Goal: Information Seeking & Learning: Find specific fact

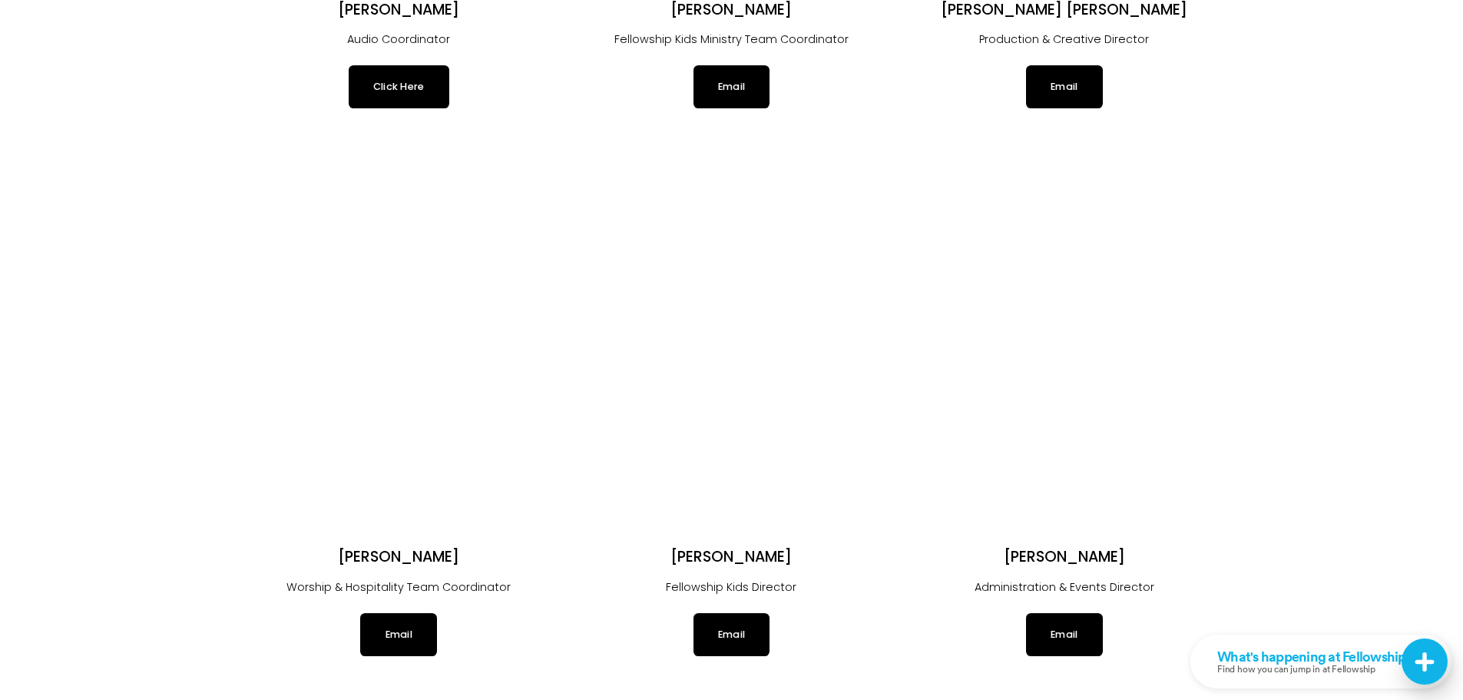
scroll to position [2246, 0]
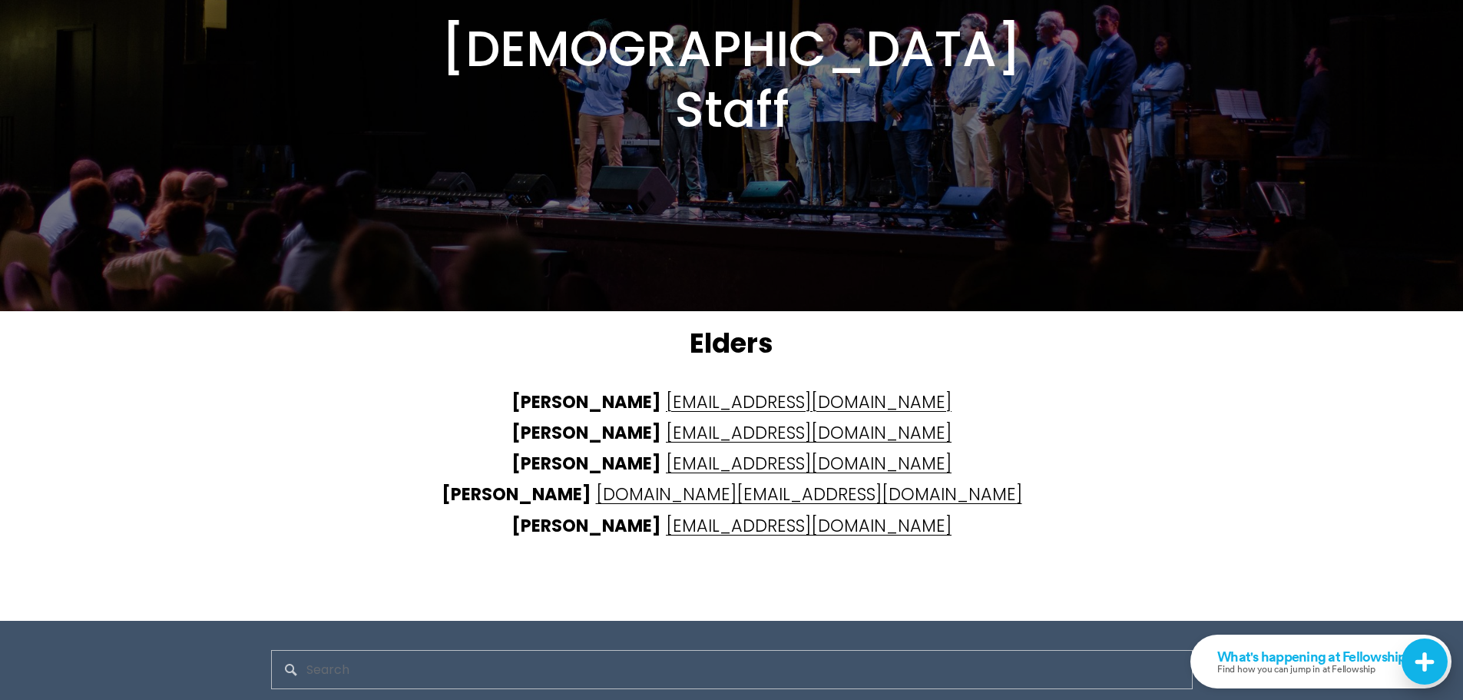
drag, startPoint x: 429, startPoint y: 330, endPoint x: 434, endPoint y: 357, distance: 27.4
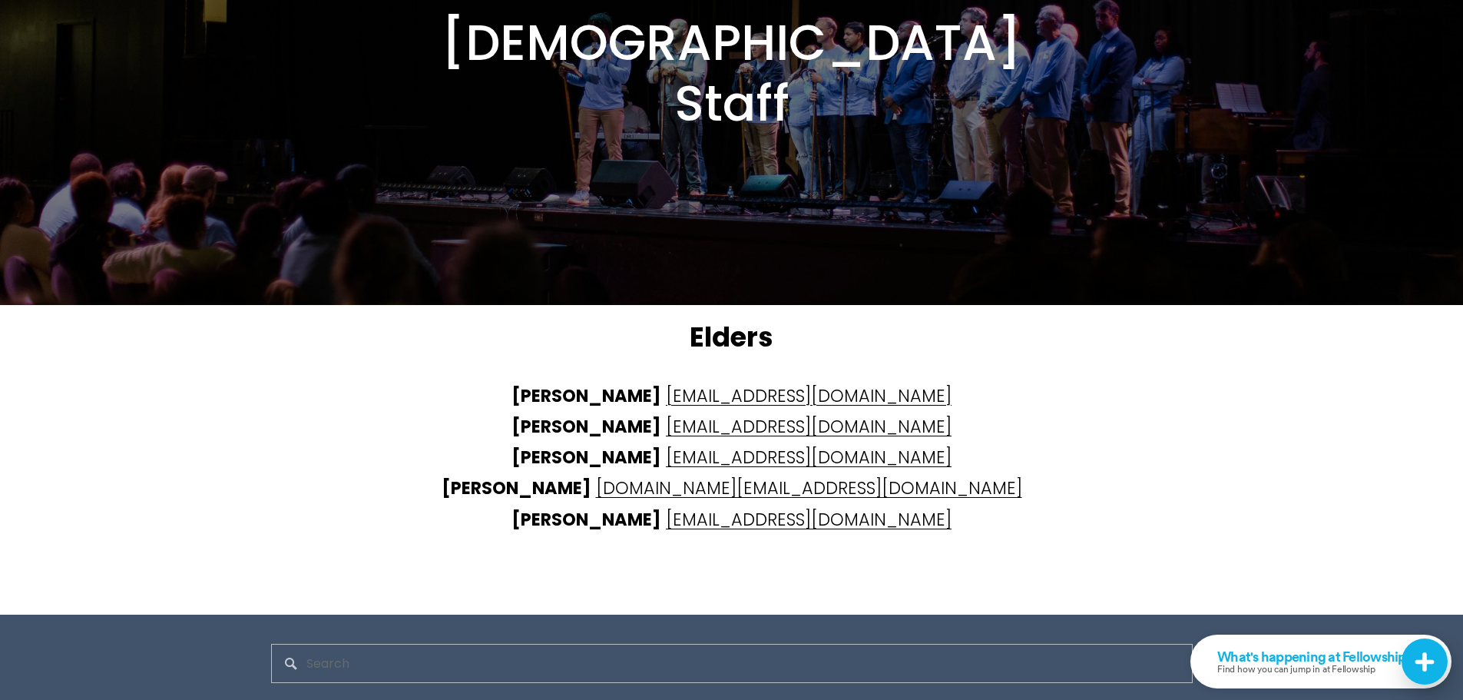
click at [630, 383] on strong "Aaron Shafer" at bounding box center [586, 395] width 150 height 25
drag, startPoint x: 630, startPoint y: 356, endPoint x: 671, endPoint y: 356, distance: 41.5
click at [661, 383] on strong "Aaron Shafer" at bounding box center [586, 395] width 150 height 25
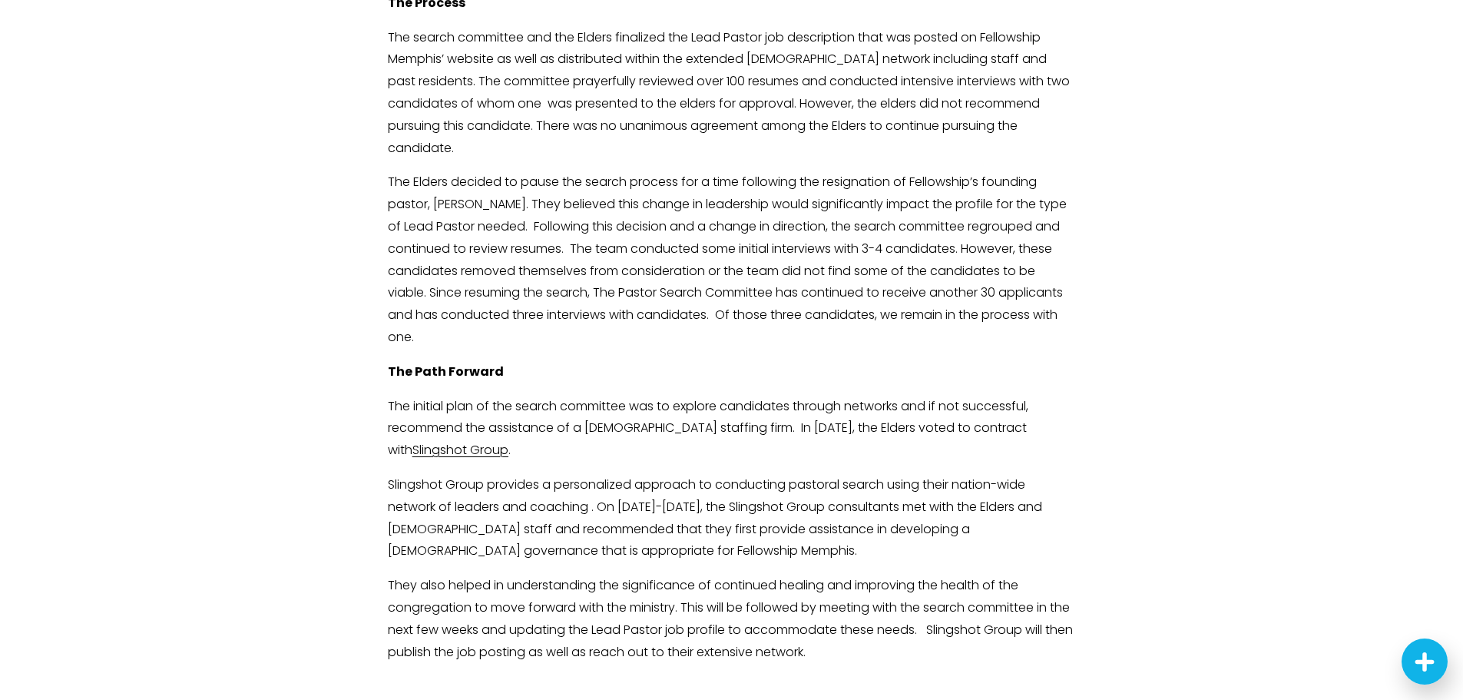
scroll to position [499, 0]
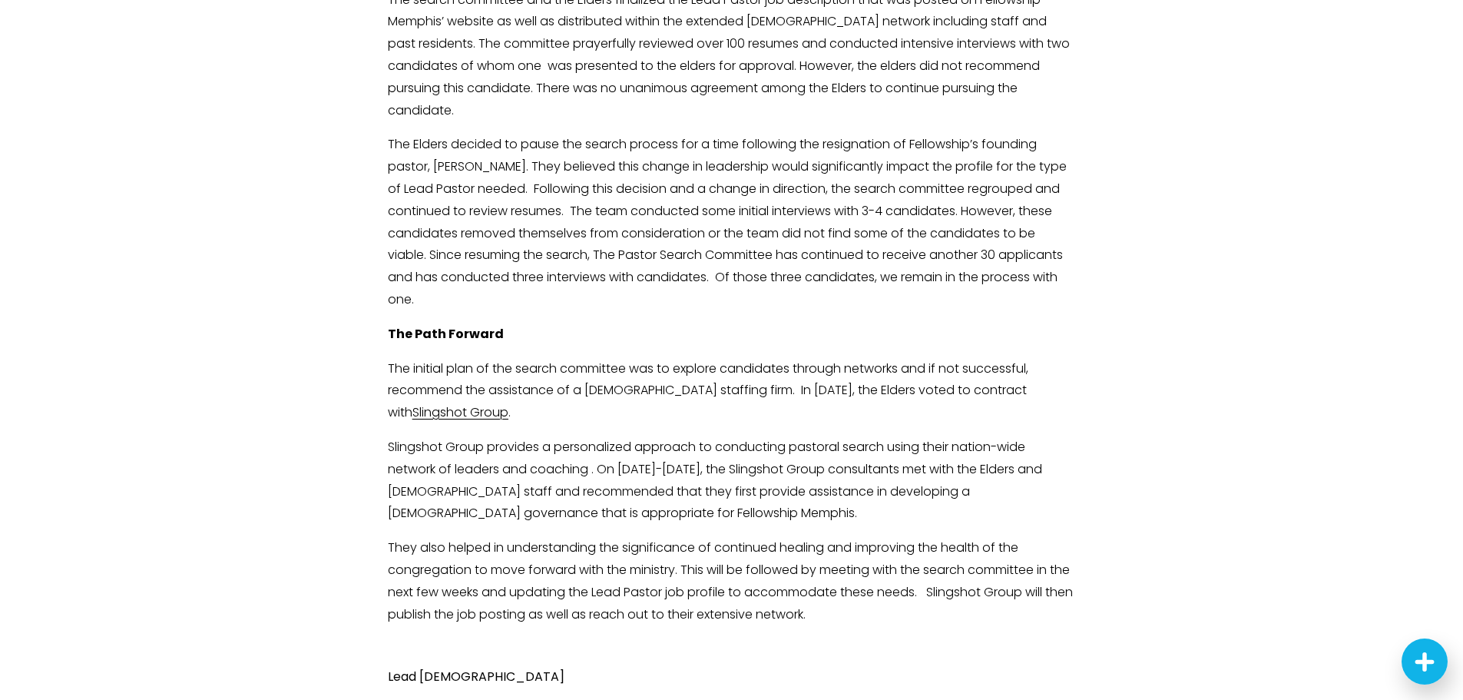
click at [470, 358] on p "The initial plan of the search committee was to explore candidates through netw…" at bounding box center [731, 391] width 687 height 66
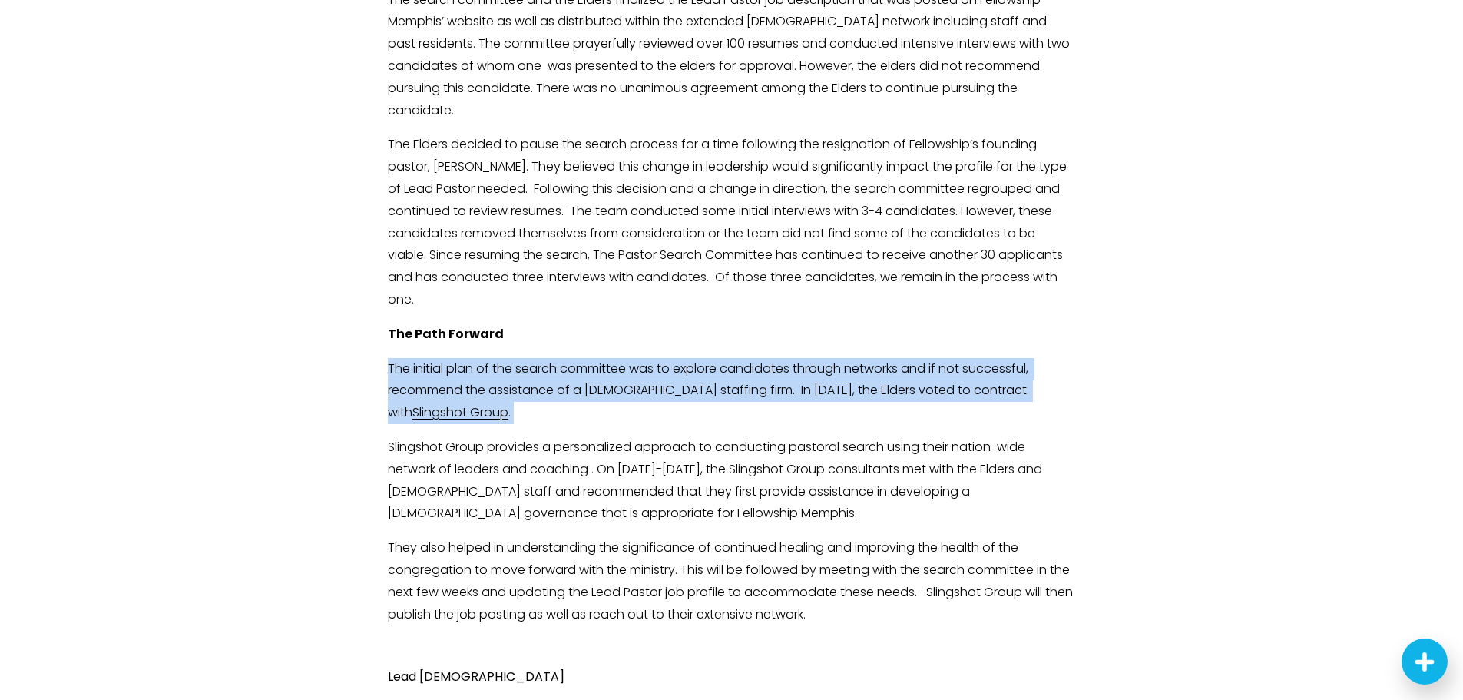
click at [470, 358] on p "The initial plan of the search committee was to explore candidates through netw…" at bounding box center [731, 391] width 687 height 66
click at [498, 401] on p "The initial plan of the search committee was to explore candidates through netw…" at bounding box center [731, 391] width 687 height 66
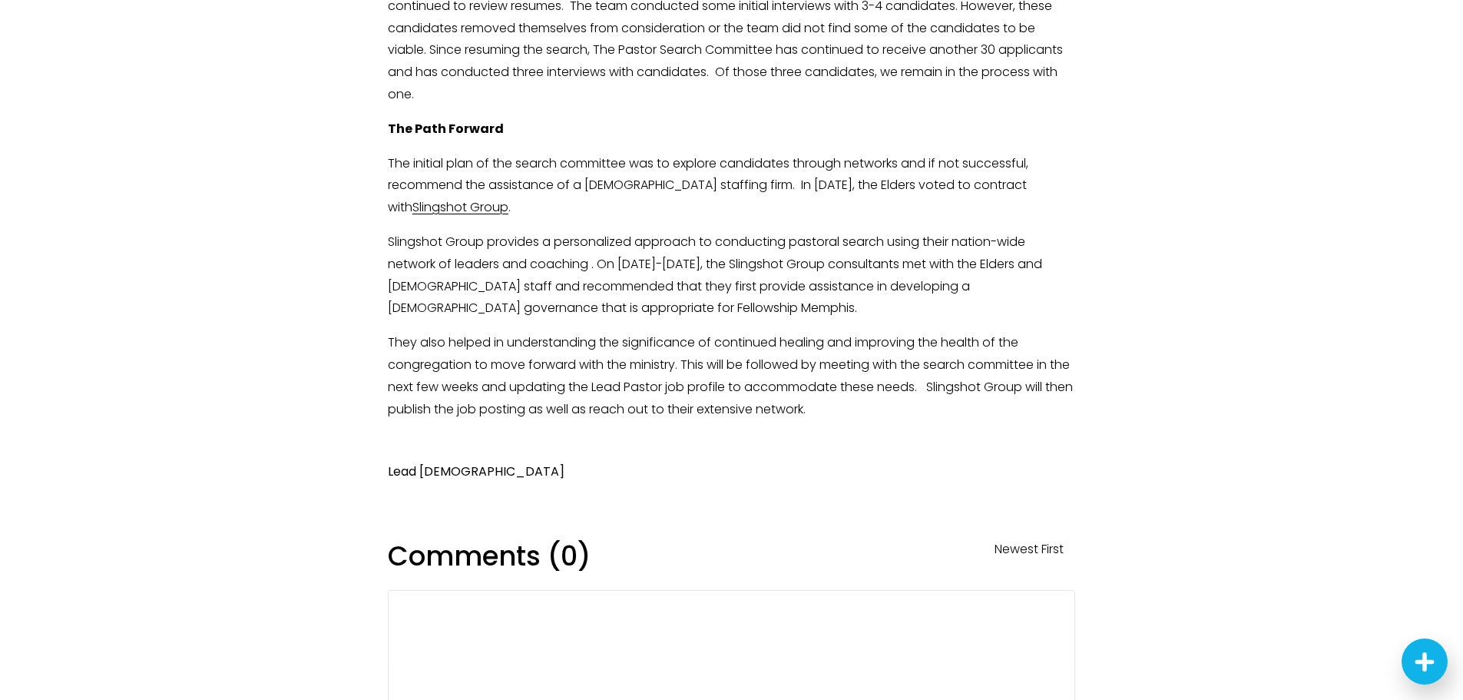
drag, startPoint x: 490, startPoint y: 442, endPoint x: 491, endPoint y: 545, distance: 102.9
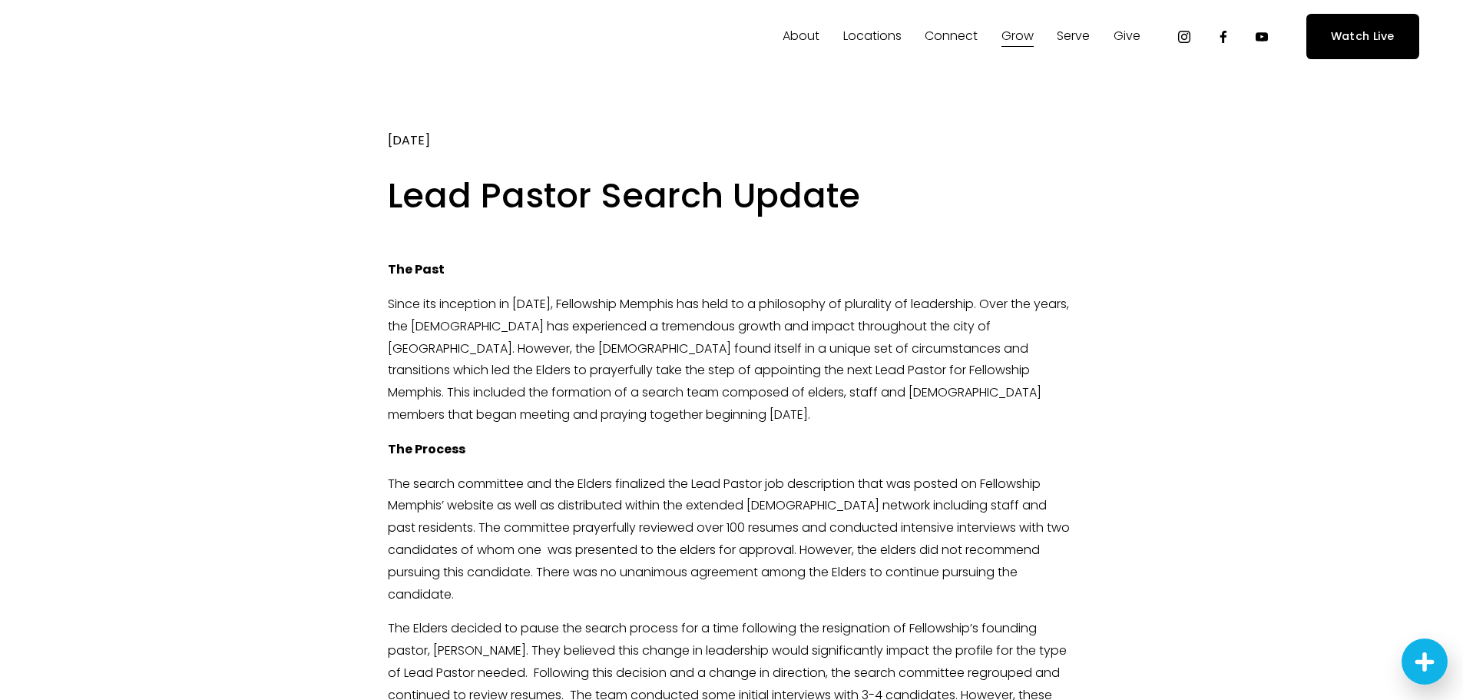
scroll to position [0, 0]
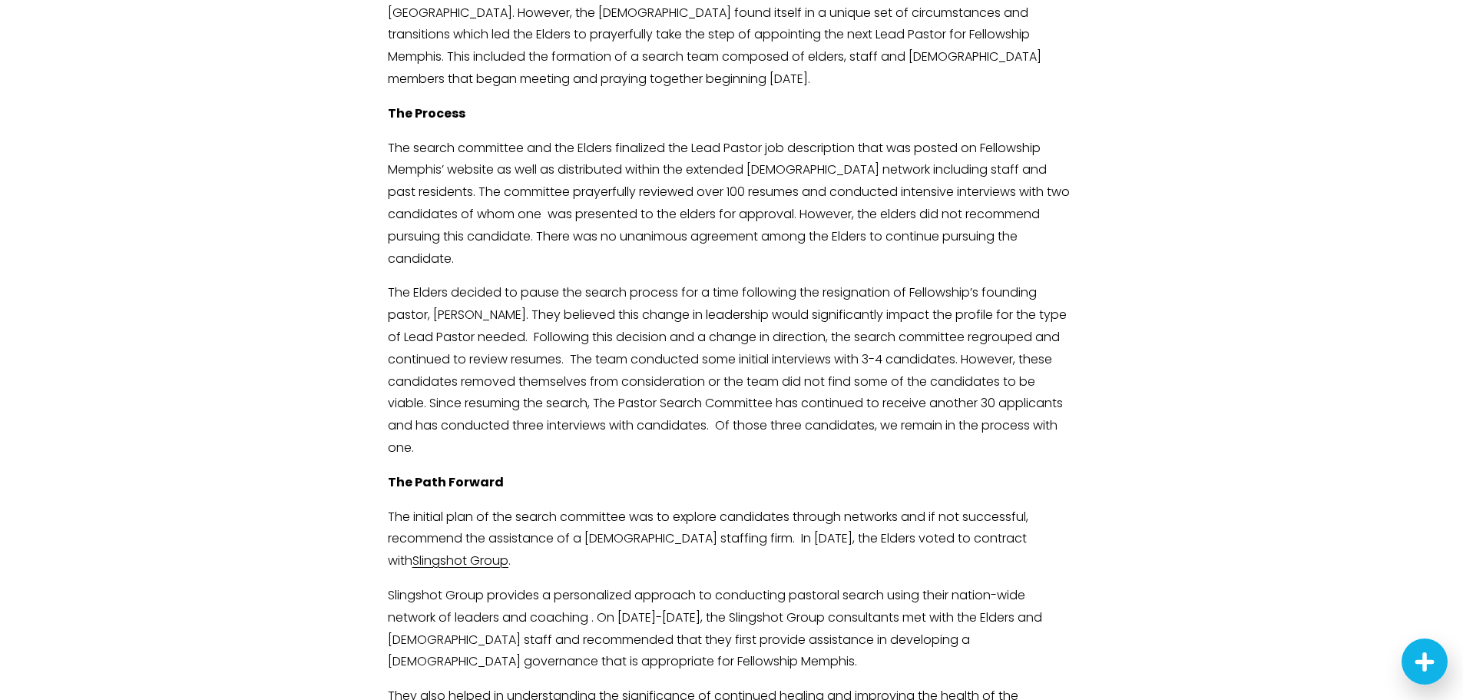
drag, startPoint x: 320, startPoint y: 319, endPoint x: 326, endPoint y: 351, distance: 32.8
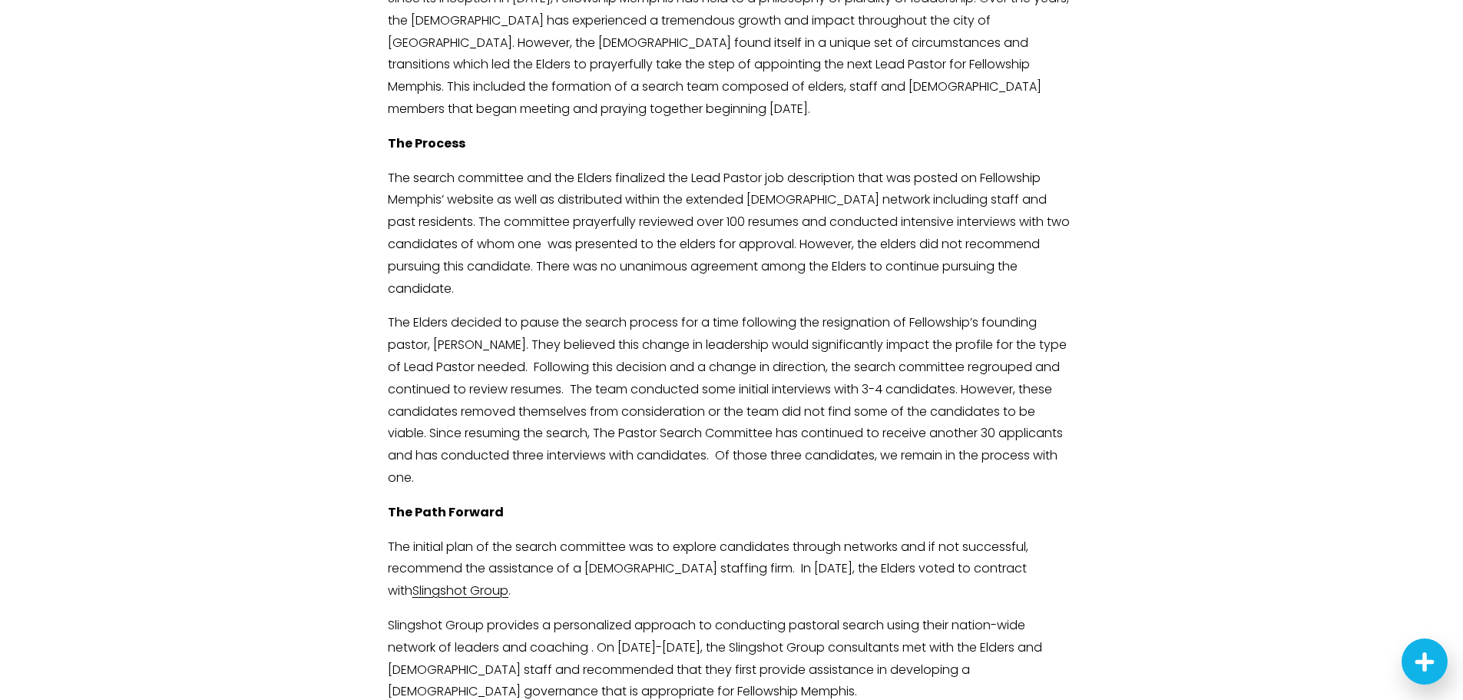
scroll to position [316, 0]
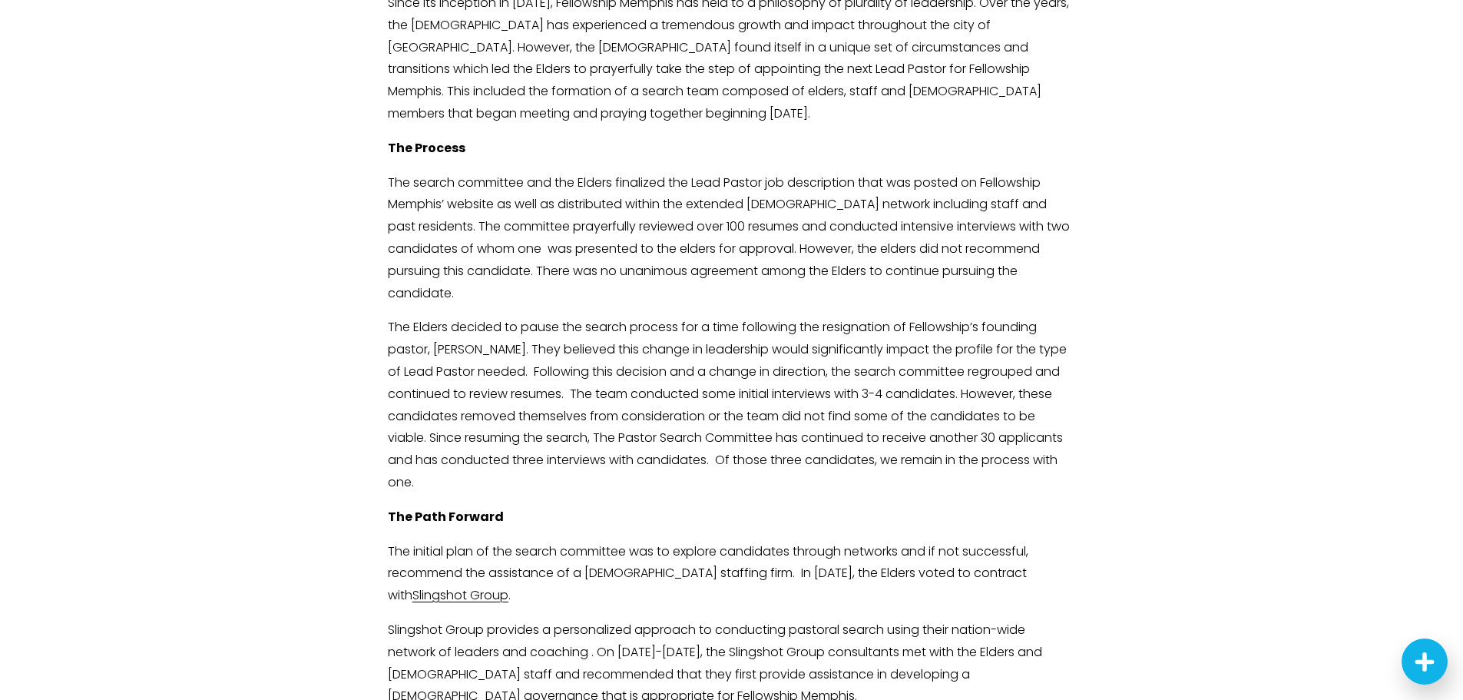
click at [485, 249] on p "The search committee and the Elders finalized the Lead Pastor job description t…" at bounding box center [731, 238] width 687 height 133
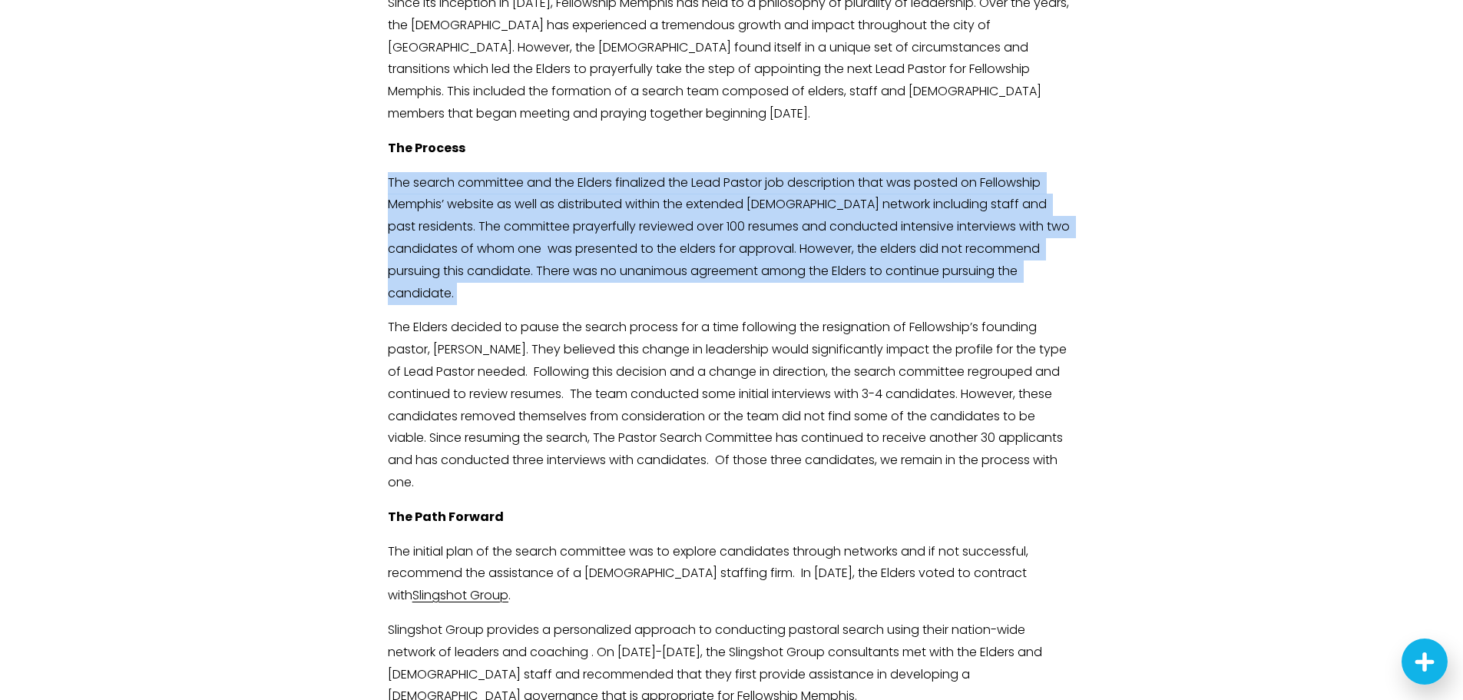
click at [485, 249] on p "The search committee and the Elders finalized the Lead Pastor job description t…" at bounding box center [731, 238] width 687 height 133
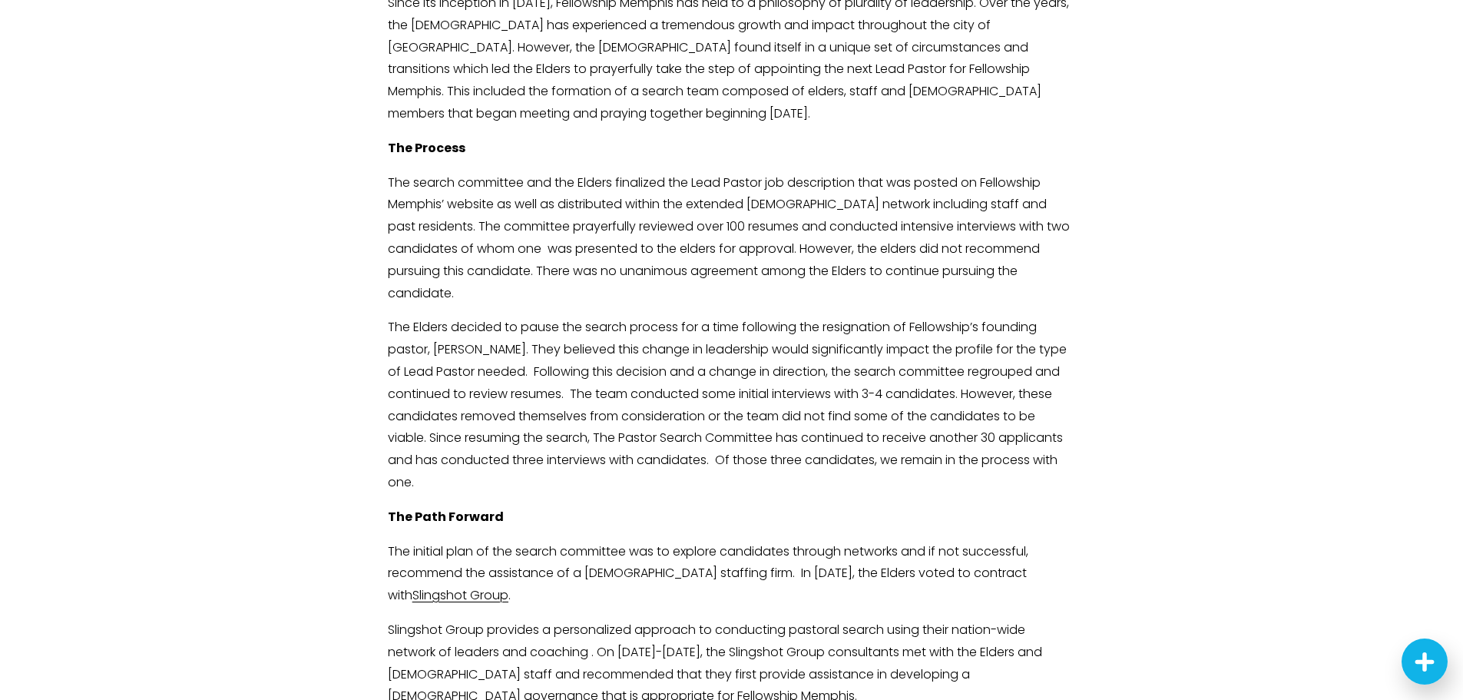
click at [491, 286] on div "The Past Since its inception in [DATE], Fellowship Memphis has held to a philos…" at bounding box center [731, 383] width 687 height 850
click at [495, 316] on p "The Elders decided to pause the search process for a time following the resigna…" at bounding box center [731, 404] width 687 height 177
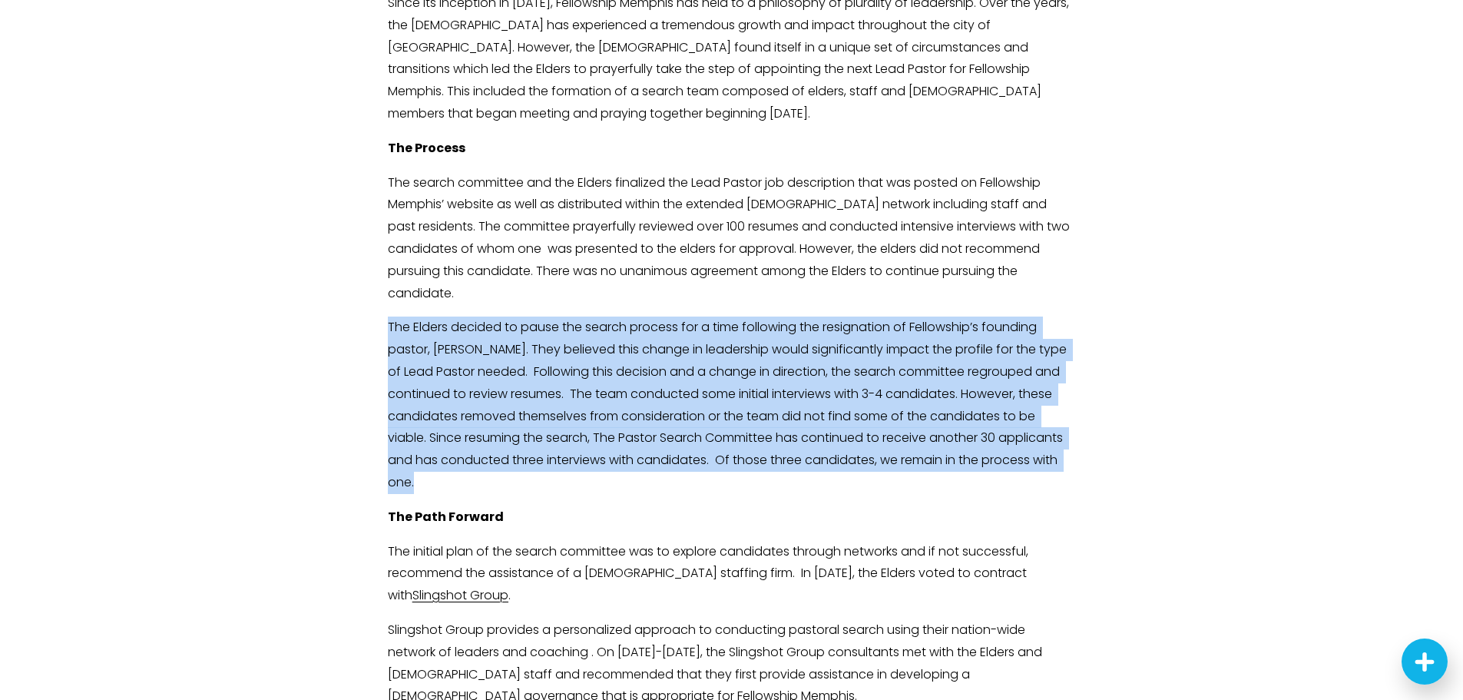
click at [495, 316] on p "The Elders decided to pause the search process for a time following the resigna…" at bounding box center [731, 404] width 687 height 177
click at [488, 322] on p "The Elders decided to pause the search process for a time following the resigna…" at bounding box center [731, 404] width 687 height 177
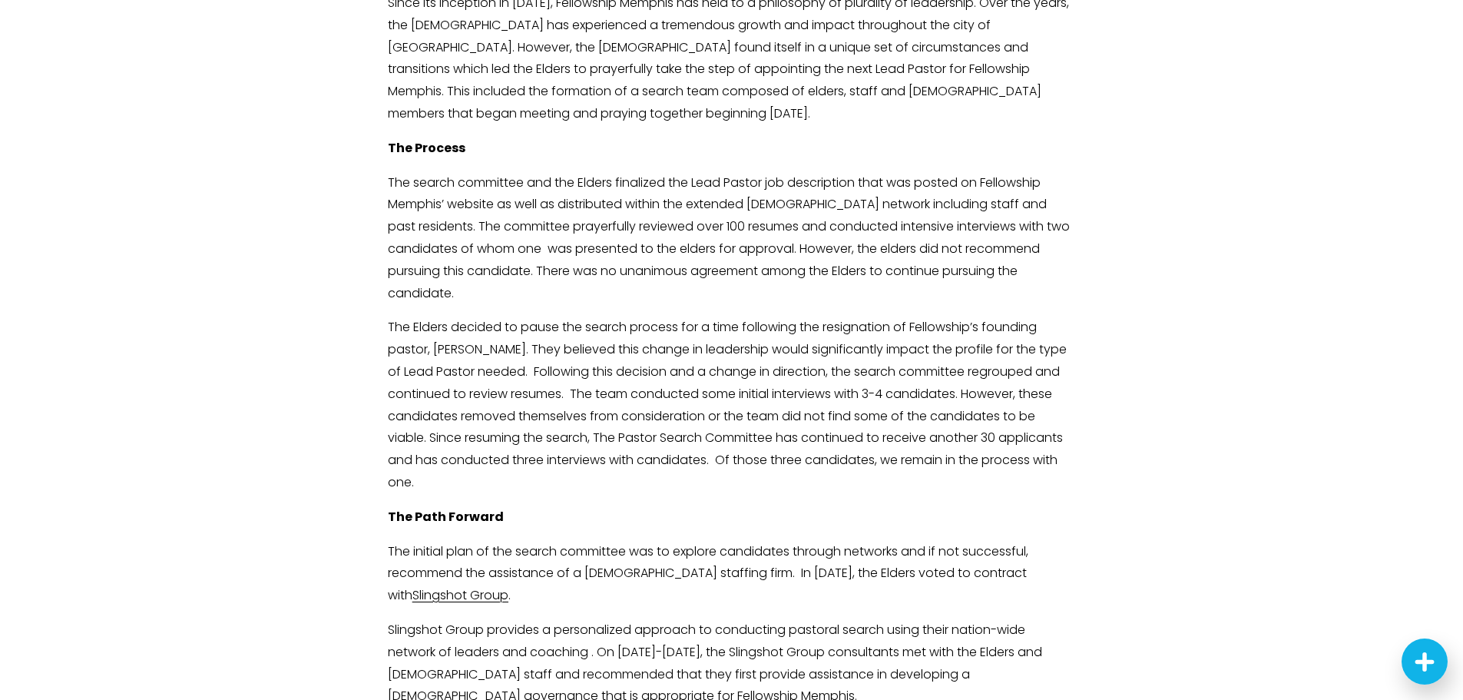
click at [460, 322] on p "The Elders decided to pause the search process for a time following the resigna…" at bounding box center [731, 404] width 687 height 177
drag, startPoint x: 460, startPoint y: 322, endPoint x: 495, endPoint y: 326, distance: 35.5
click at [495, 326] on p "The Elders decided to pause the search process for a time following the resigna…" at bounding box center [731, 404] width 687 height 177
click at [448, 324] on p "The Elders decided to pause the search process for a time following the resigna…" at bounding box center [731, 404] width 687 height 177
drag, startPoint x: 448, startPoint y: 324, endPoint x: 494, endPoint y: 323, distance: 46.1
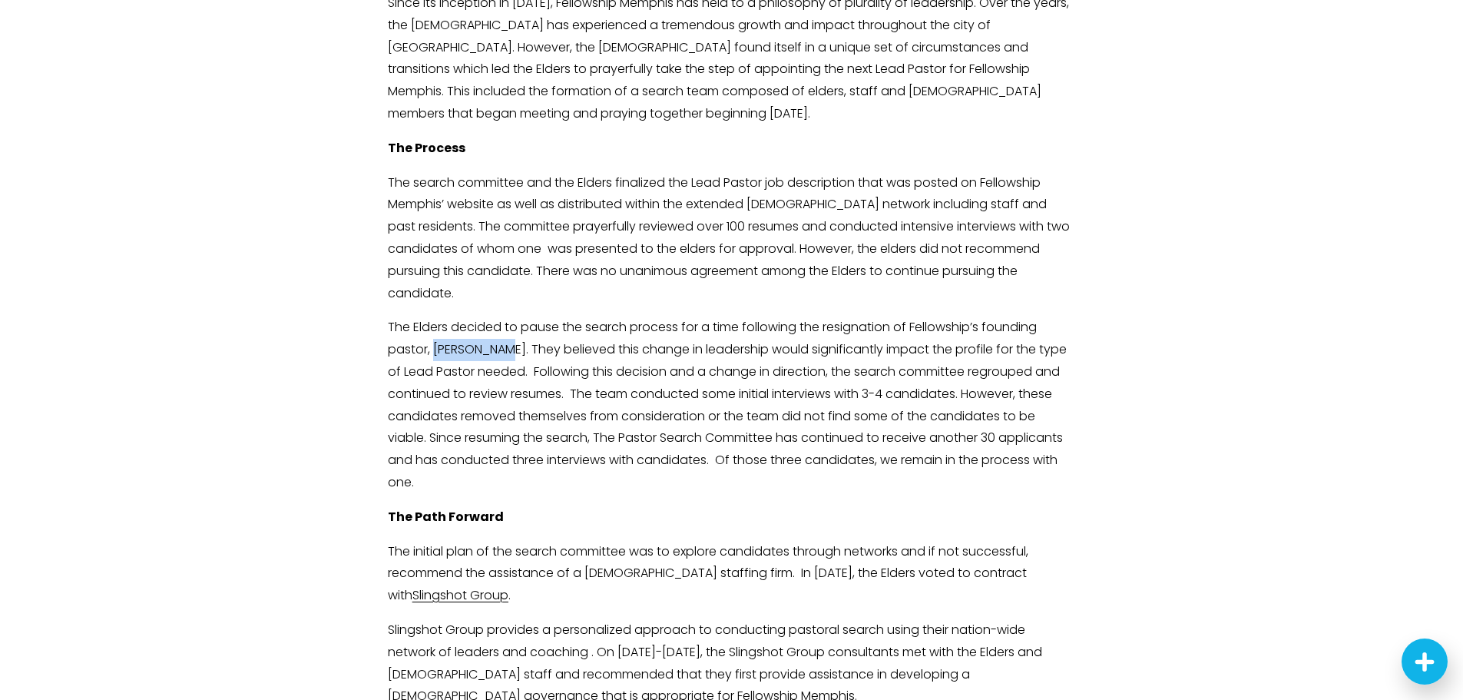
click at [494, 323] on p "The Elders decided to pause the search process for a time following the resigna…" at bounding box center [731, 404] width 687 height 177
copy p "[PERSON_NAME]"
